Goal: Book appointment/travel/reservation

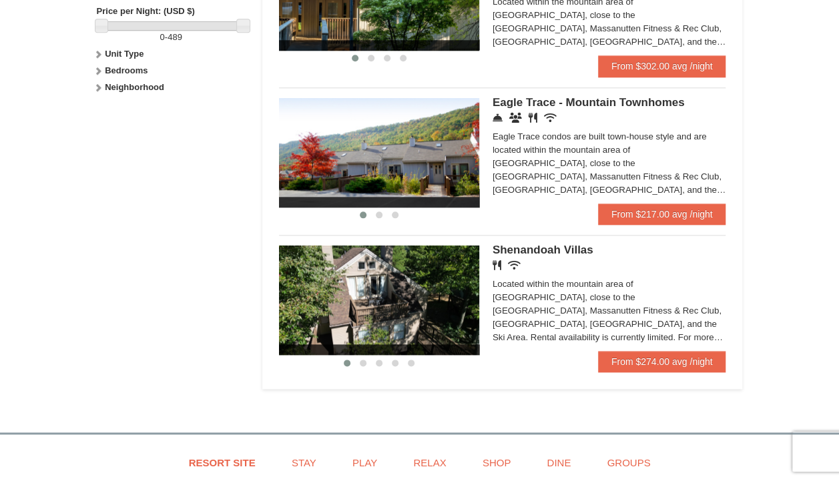
scroll to position [652, 0]
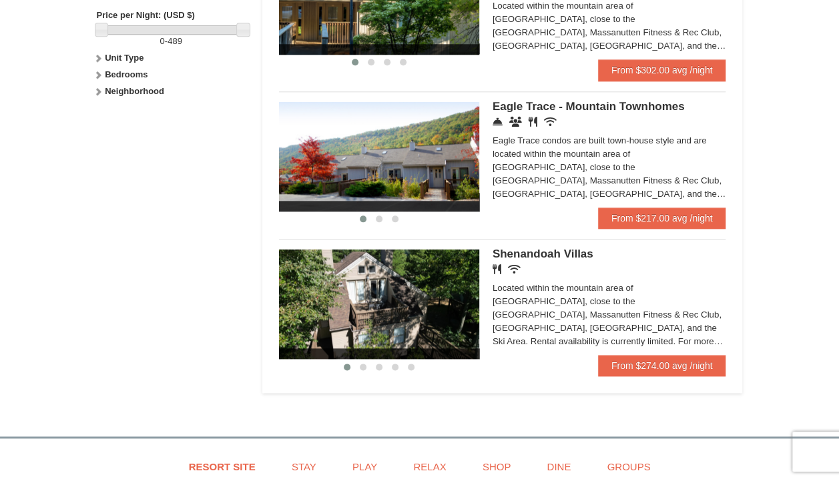
click at [667, 174] on div "Eagle Trace condos are built town-house style and are located within the mounta…" at bounding box center [610, 167] width 234 height 67
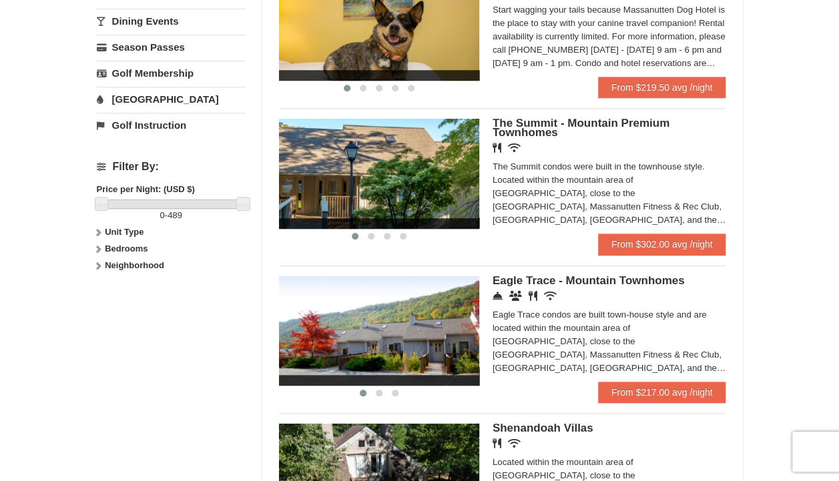
scroll to position [460, 0]
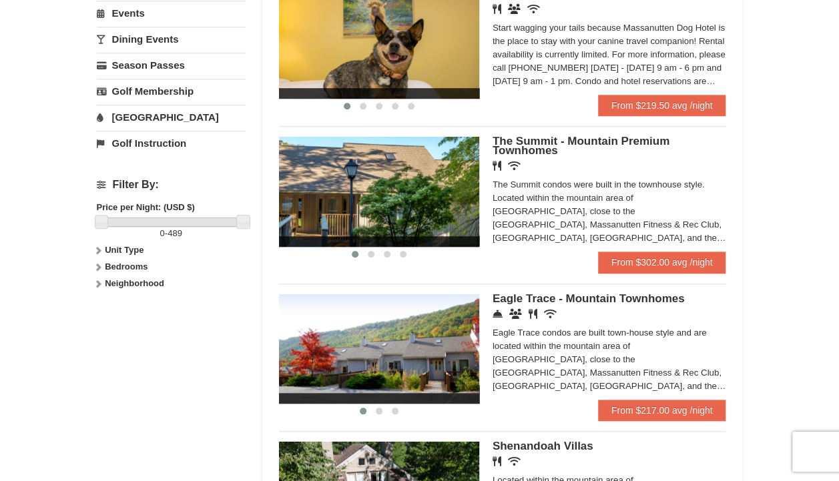
click at [462, 194] on img at bounding box center [379, 191] width 200 height 109
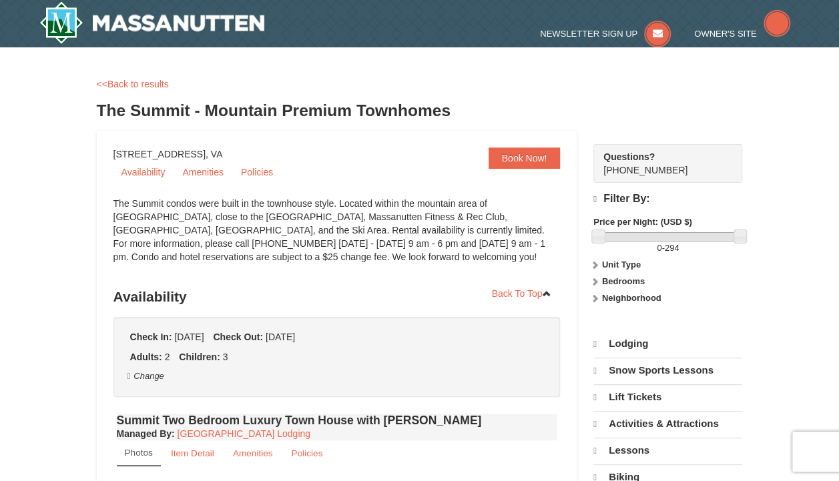
select select "9"
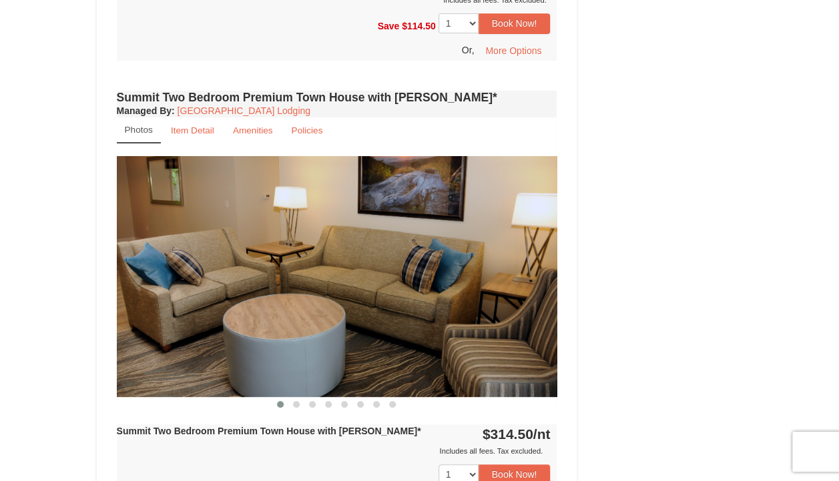
scroll to position [2608, 0]
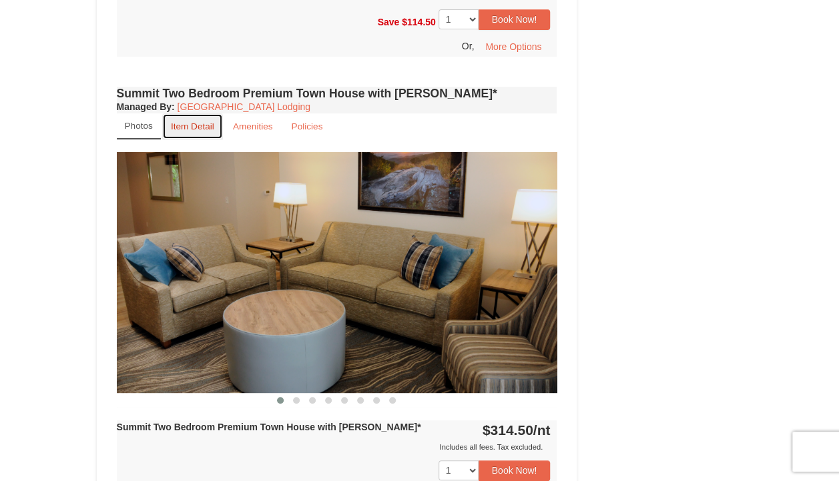
click at [188, 113] on link "Item Detail" at bounding box center [192, 126] width 61 height 26
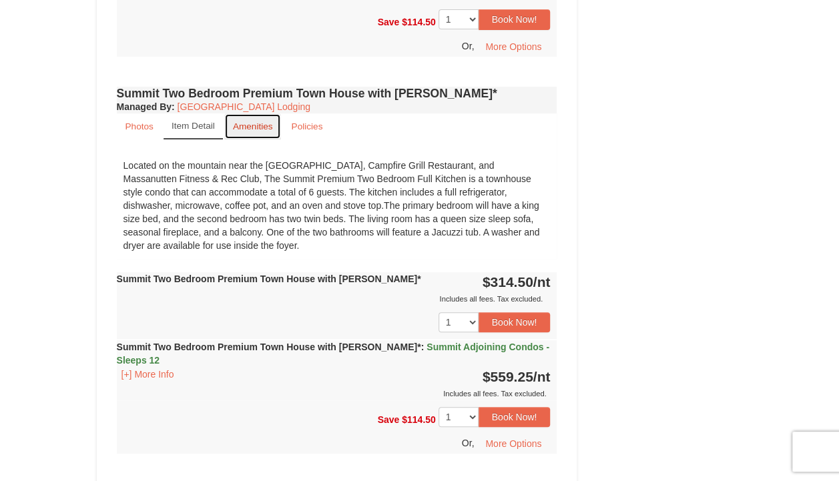
click at [255, 121] on small "Amenities" at bounding box center [253, 126] width 40 height 10
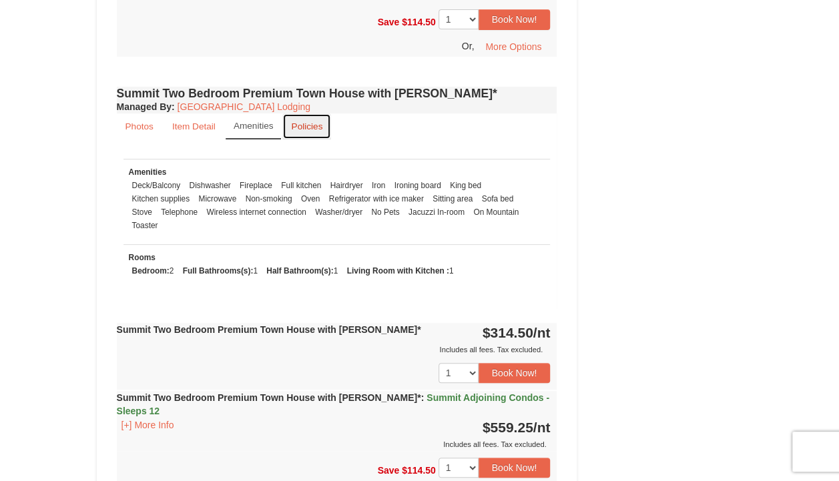
click at [296, 121] on small "Policies" at bounding box center [306, 126] width 31 height 10
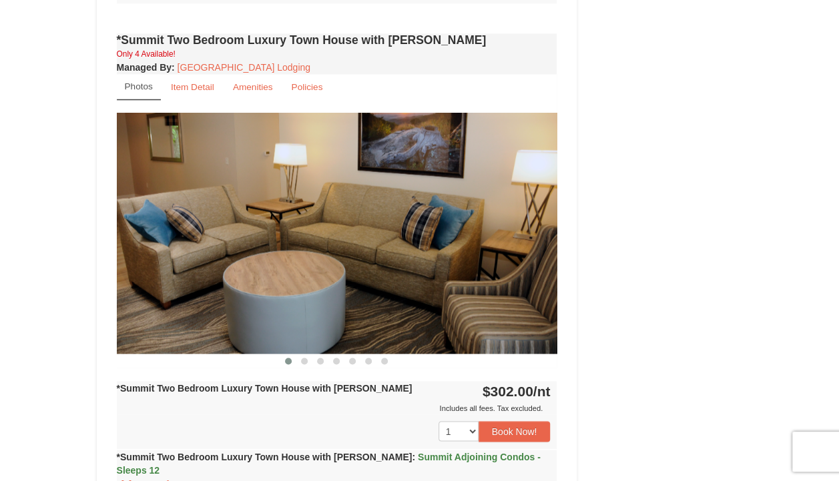
scroll to position [0, 0]
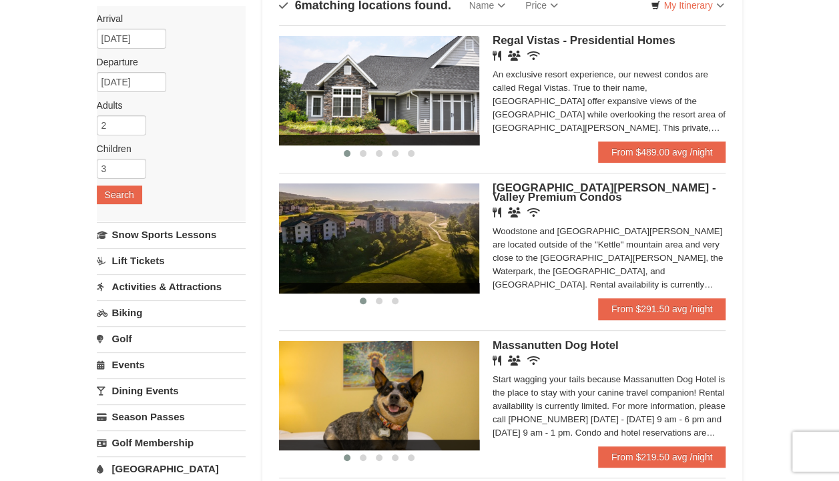
scroll to position [107, 0]
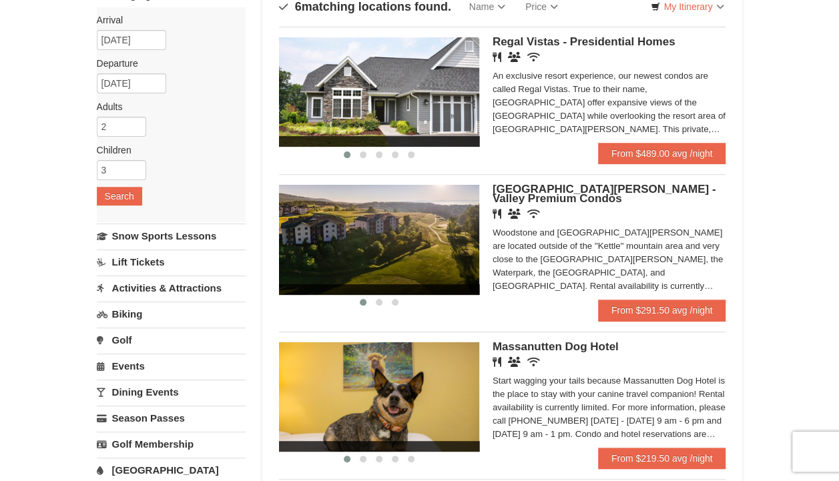
click at [527, 199] on span "[GEOGRAPHIC_DATA][PERSON_NAME] - Valley Premium Condos" at bounding box center [605, 194] width 224 height 22
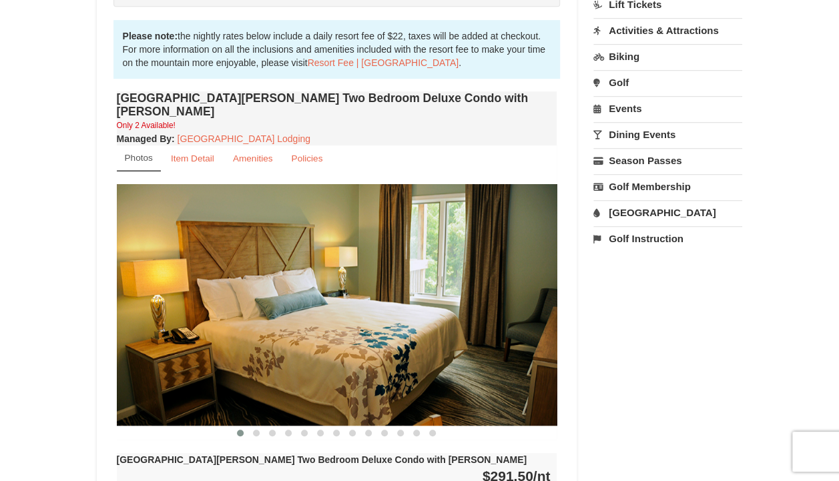
scroll to position [429, 0]
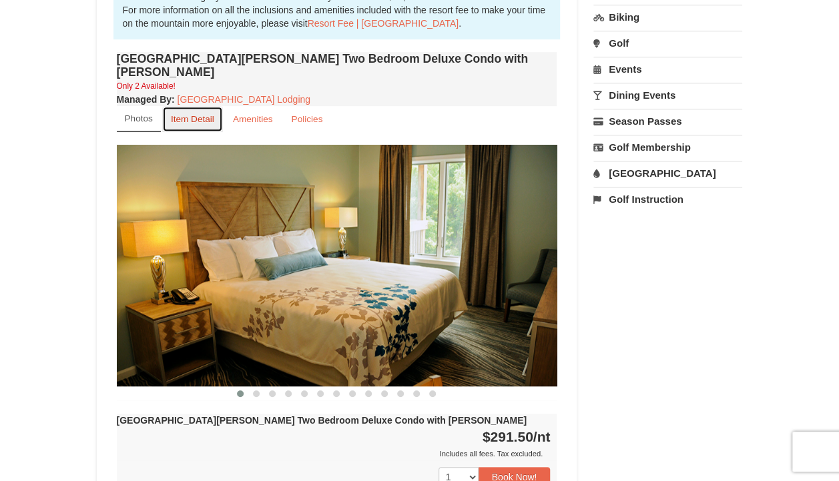
click at [190, 114] on small "Item Detail" at bounding box center [192, 119] width 43 height 10
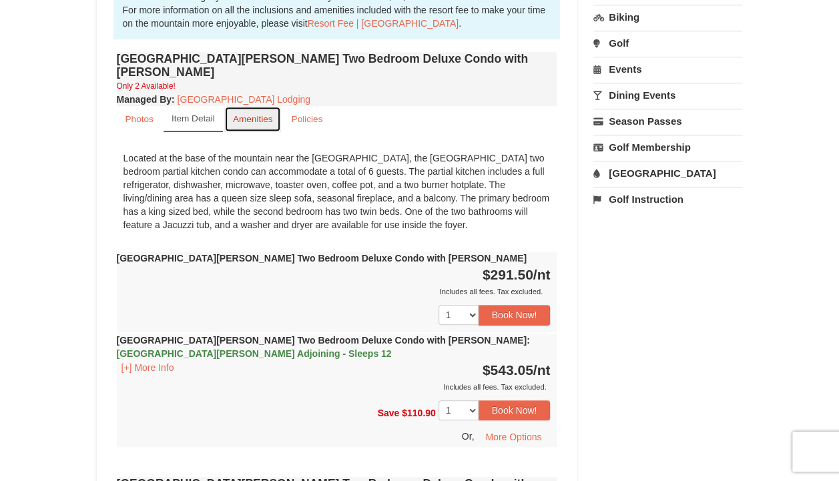
click at [268, 114] on small "Amenities" at bounding box center [253, 119] width 40 height 10
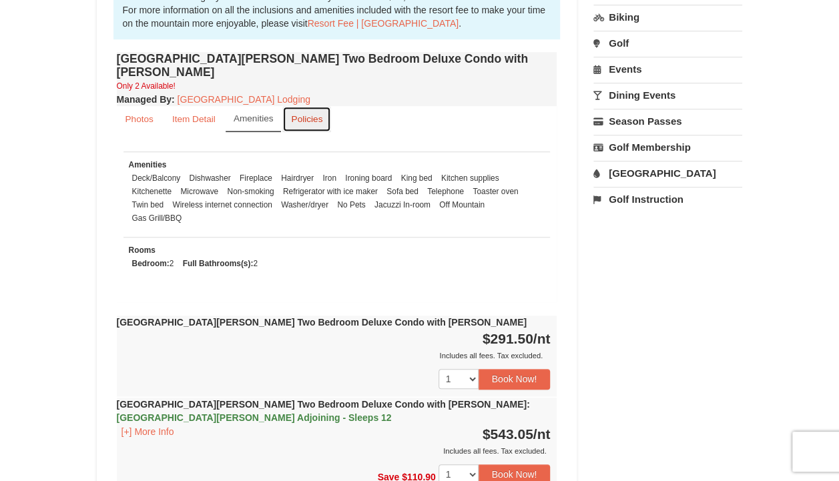
click at [296, 114] on small "Policies" at bounding box center [306, 119] width 31 height 10
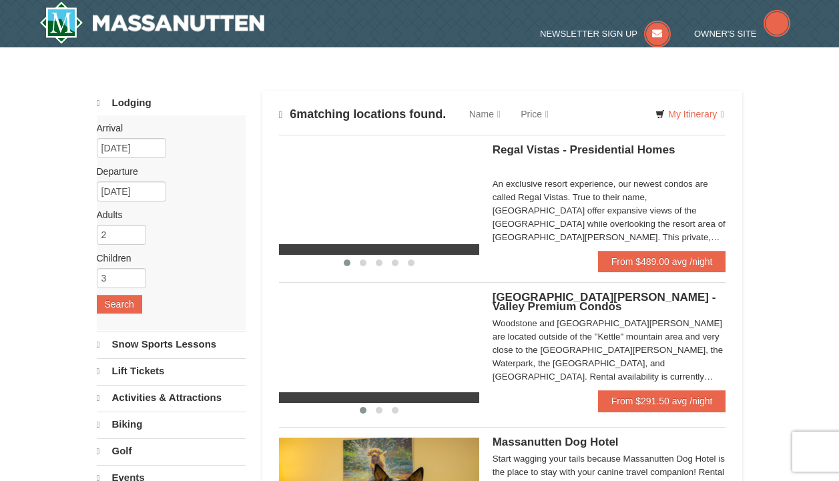
scroll to position [107, 0]
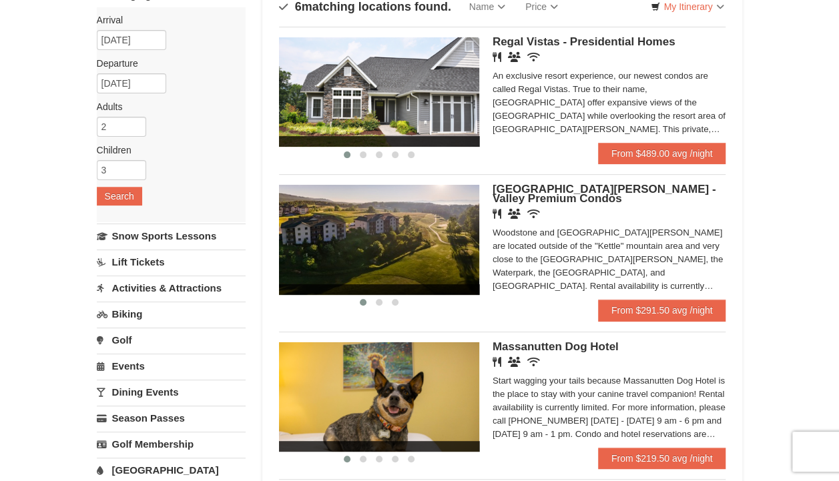
click at [838, 186] on div "× Categories Map List Filter My Itinerary Questions? 1-540-289-9441 Lodging Arr…" at bounding box center [419, 454] width 839 height 1028
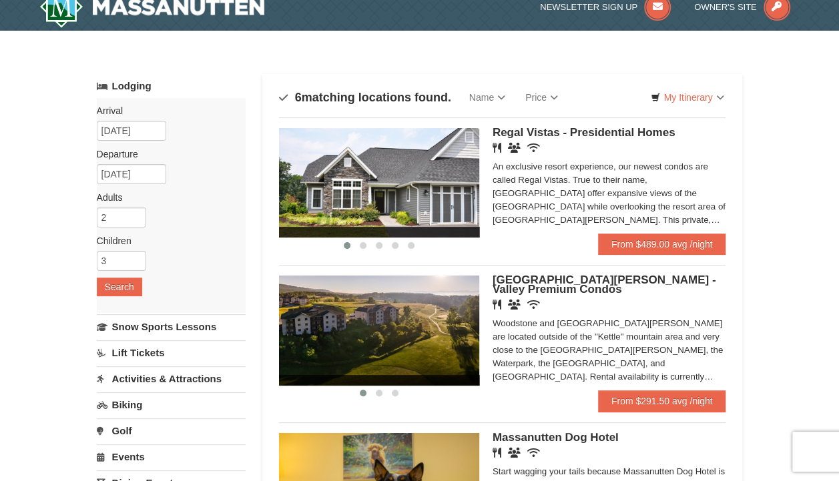
scroll to position [0, 0]
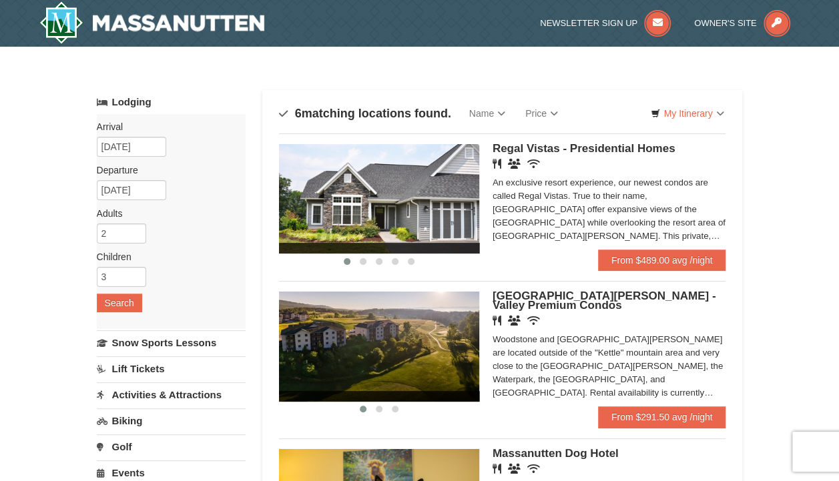
click at [147, 390] on link "Activities & Attractions" at bounding box center [171, 394] width 149 height 25
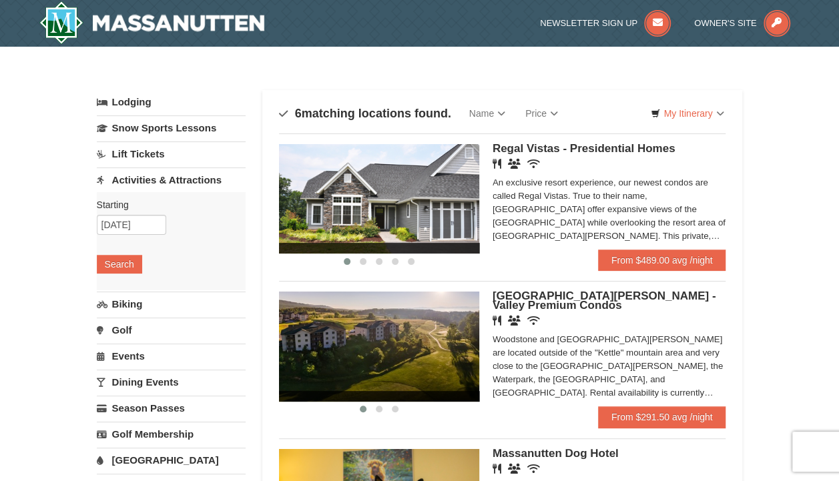
click at [128, 272] on div "Starting Please format dates MM/DD/YYYY Please format dates MM/DD/YYYY 10/18/20…" at bounding box center [171, 241] width 149 height 98
click at [125, 266] on button "Search" at bounding box center [119, 264] width 45 height 19
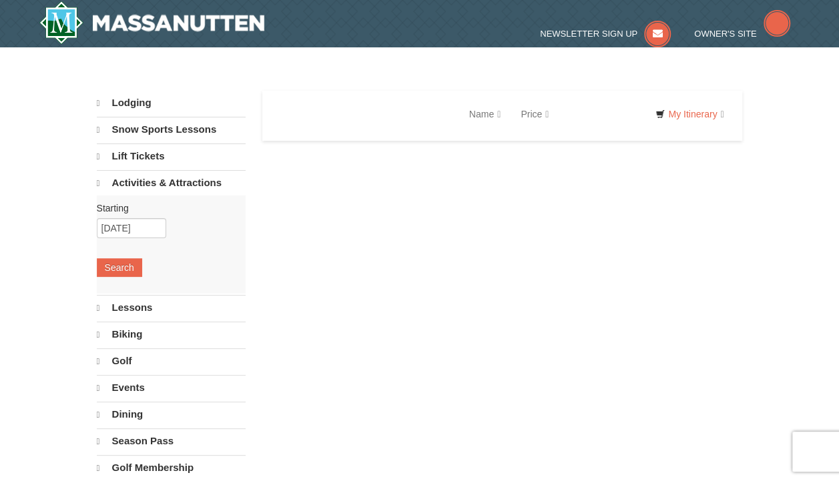
select select "9"
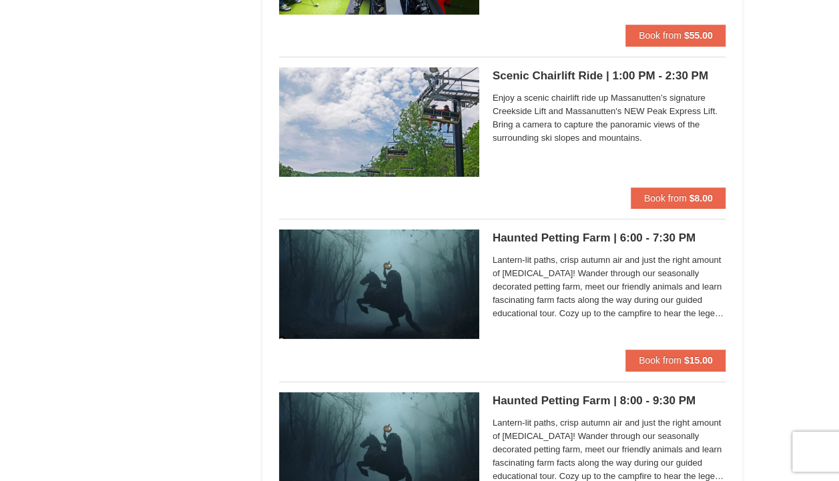
scroll to position [2431, 0]
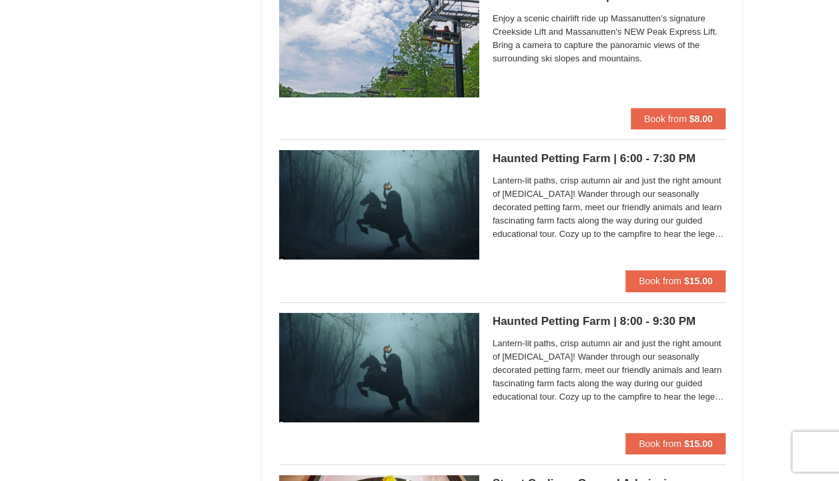
click at [671, 156] on h5 "Haunted Petting Farm | 6:00 - 7:30 PM [GEOGRAPHIC_DATA][PERSON_NAME] Stable and…" at bounding box center [610, 158] width 234 height 13
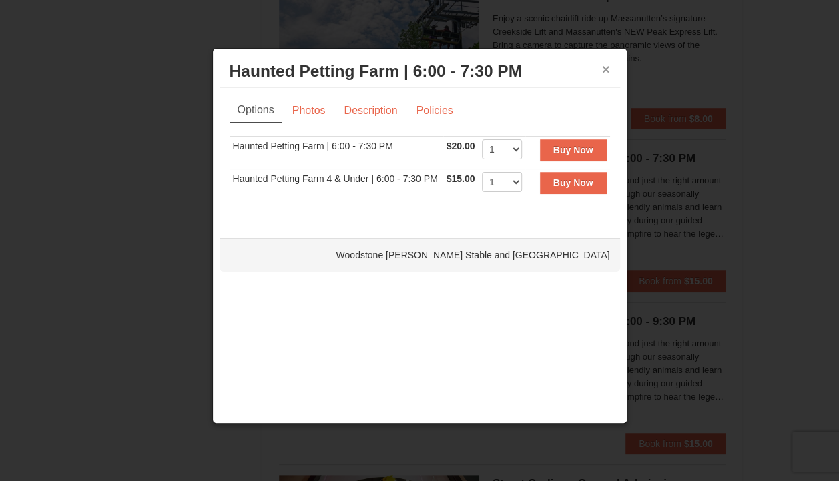
click at [605, 71] on button "×" at bounding box center [606, 69] width 8 height 13
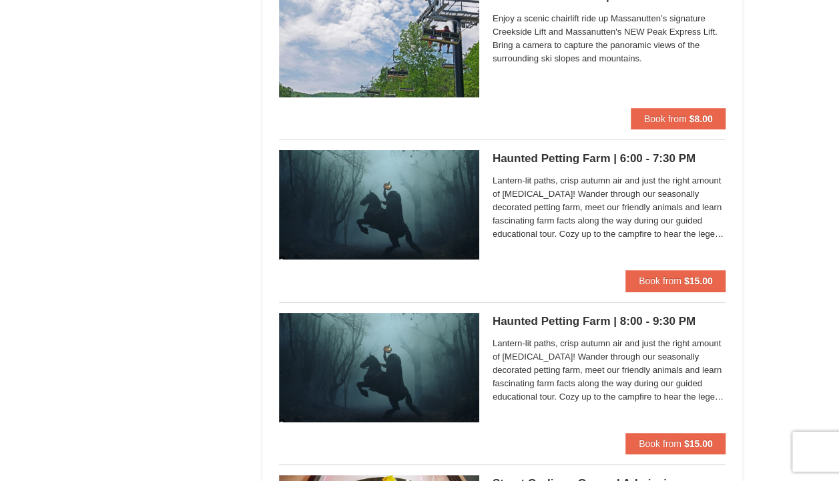
click at [568, 154] on h5 "Haunted Petting Farm | 6:00 - 7:30 PM [GEOGRAPHIC_DATA][PERSON_NAME] Stable and…" at bounding box center [610, 158] width 234 height 13
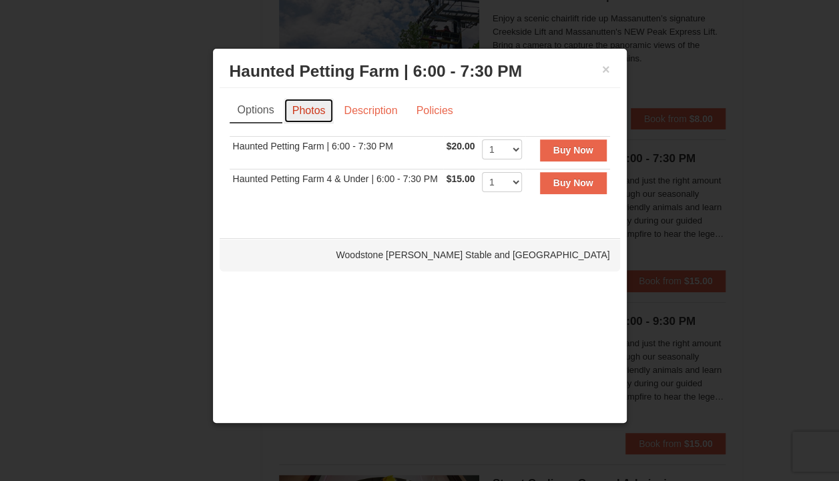
click at [310, 109] on link "Photos" at bounding box center [309, 110] width 51 height 25
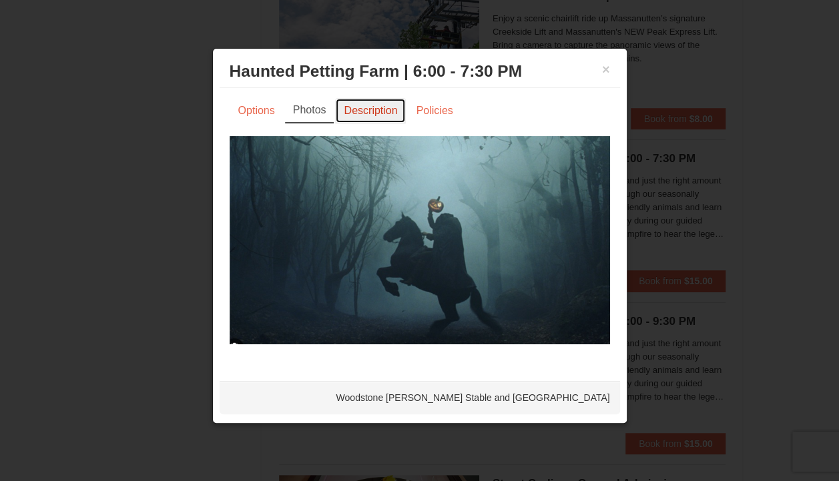
click at [364, 117] on link "Description" at bounding box center [370, 110] width 71 height 25
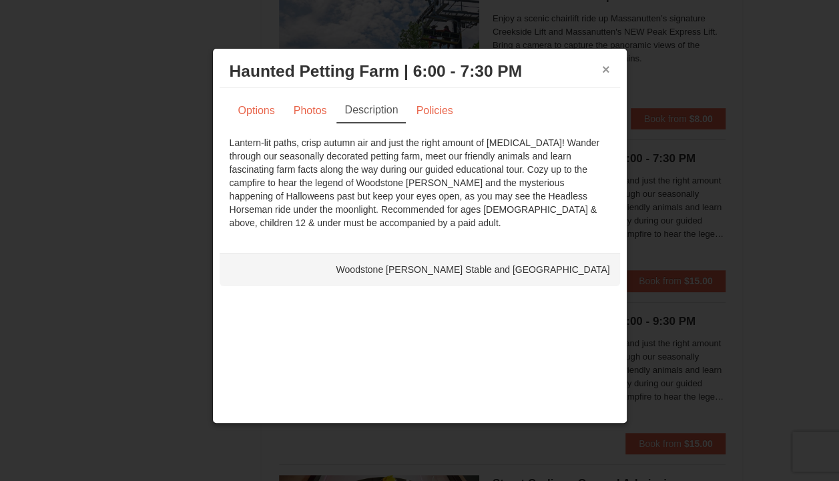
click at [607, 68] on button "×" at bounding box center [606, 69] width 8 height 13
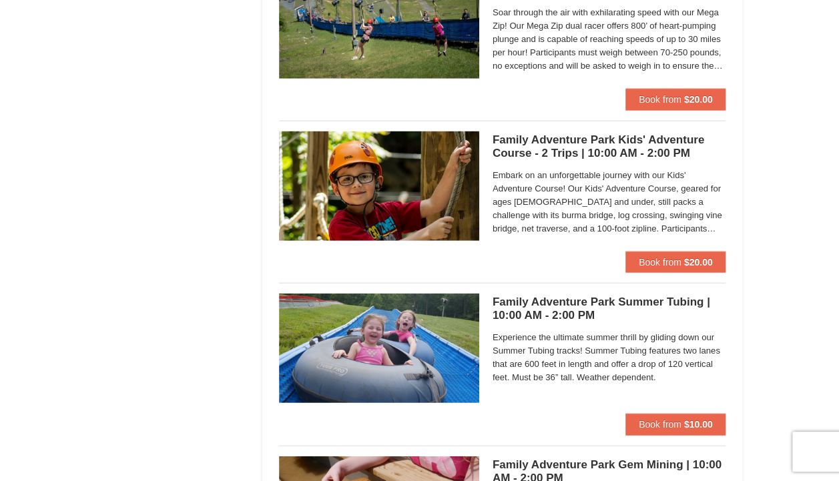
scroll to position [3890, 0]
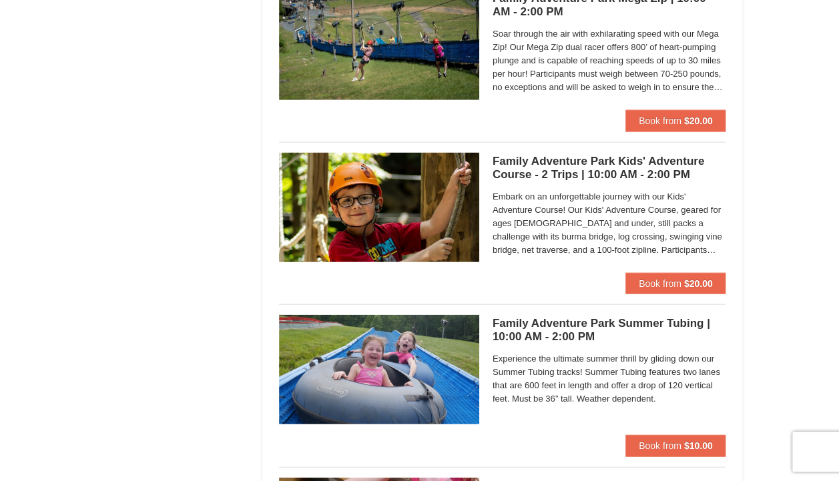
click at [642, 158] on h5 "Family Adventure Park Kids' Adventure Course - 2 Trips | 10:00 AM - 2:00 PM Mas…" at bounding box center [610, 168] width 234 height 27
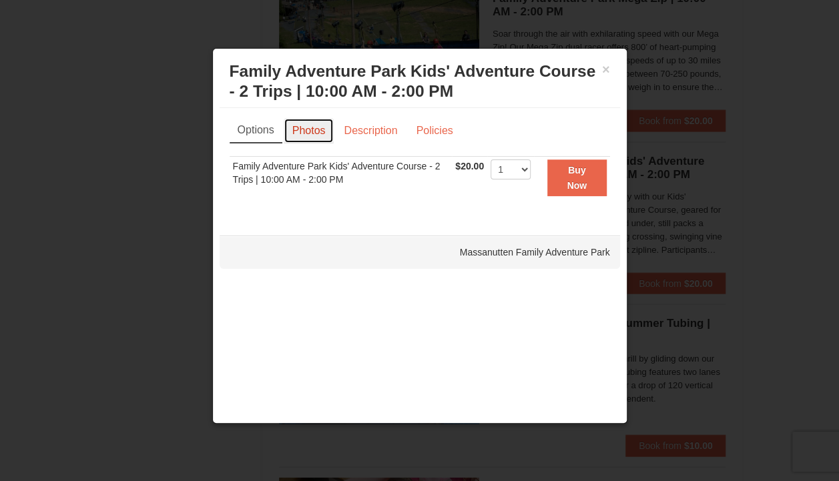
click at [322, 132] on link "Photos" at bounding box center [309, 130] width 51 height 25
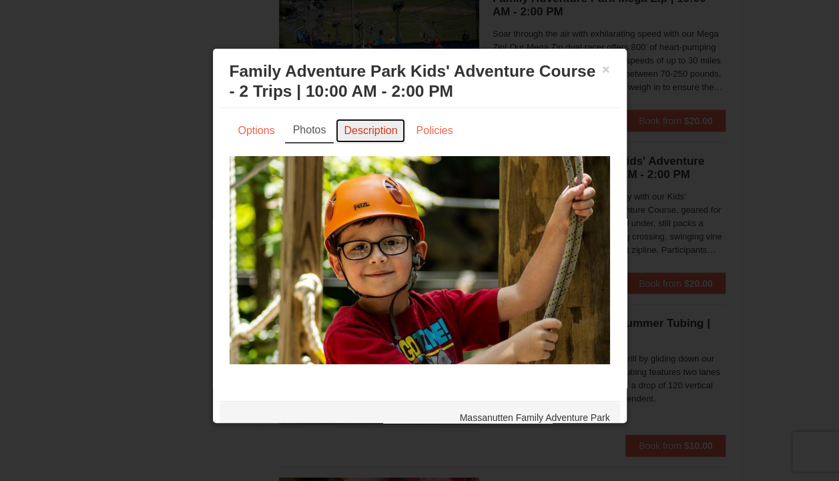
click at [357, 132] on link "Description" at bounding box center [370, 130] width 71 height 25
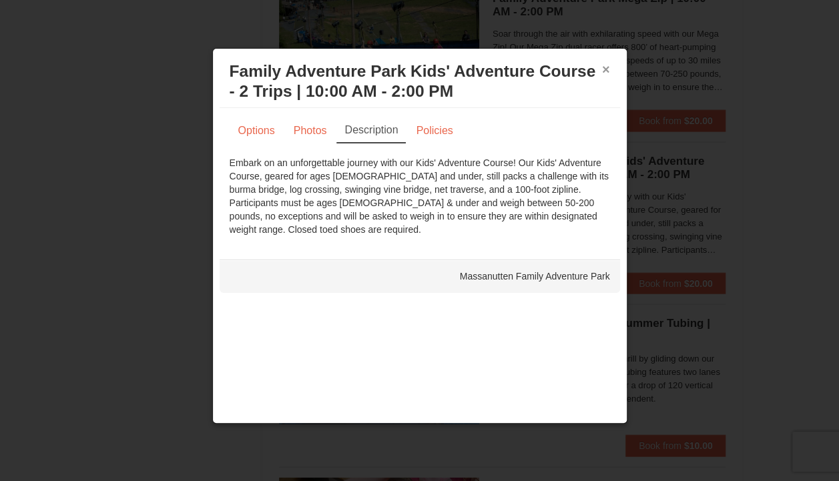
click at [602, 72] on button "×" at bounding box center [606, 69] width 8 height 13
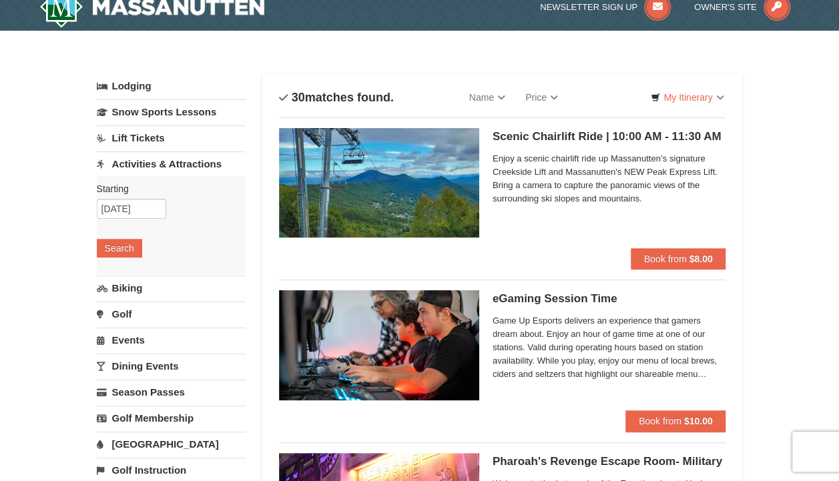
scroll to position [27, 0]
